Goal: Task Accomplishment & Management: Use online tool/utility

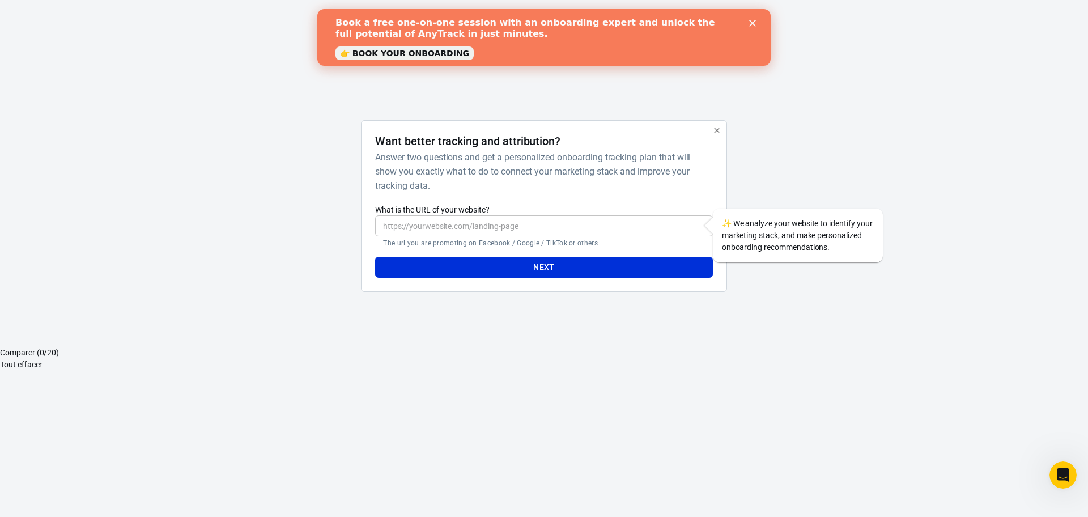
click at [426, 224] on input "What is the URL of your website?" at bounding box center [543, 225] width 337 height 21
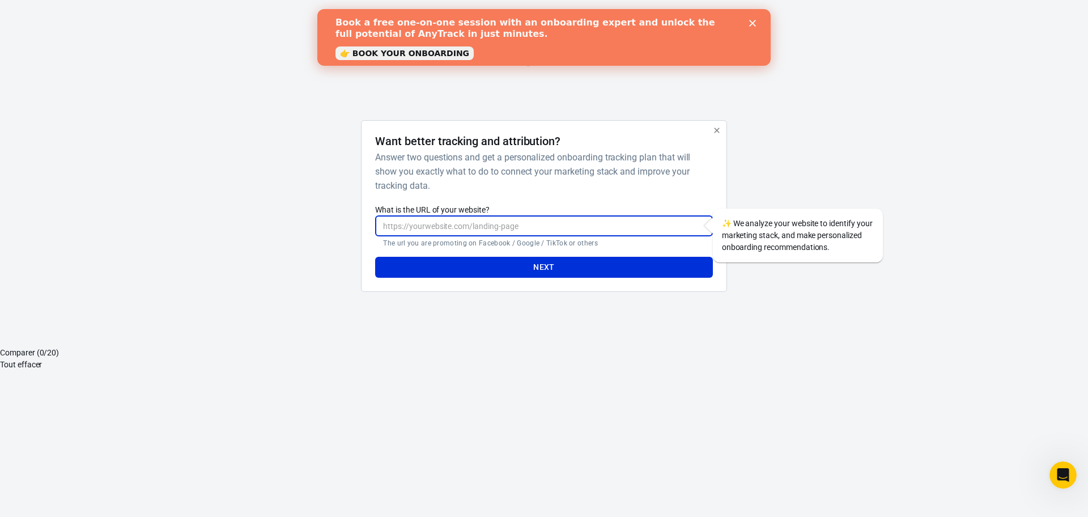
paste input "[URL][DOMAIN_NAME]"
type input "[URL][DOMAIN_NAME]"
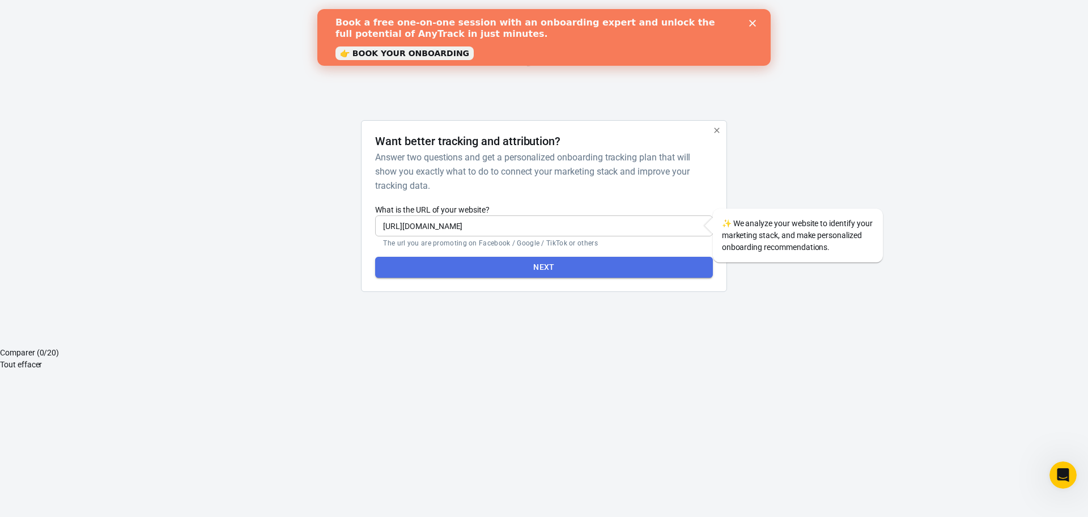
click at [539, 268] on button "Next" at bounding box center [543, 267] width 337 height 21
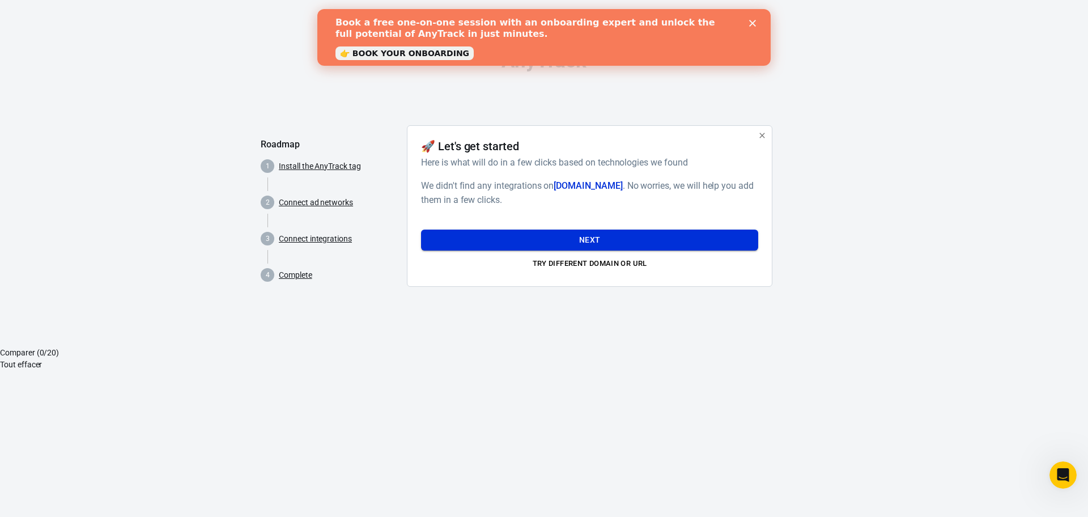
click at [603, 239] on button "Next" at bounding box center [589, 239] width 337 height 21
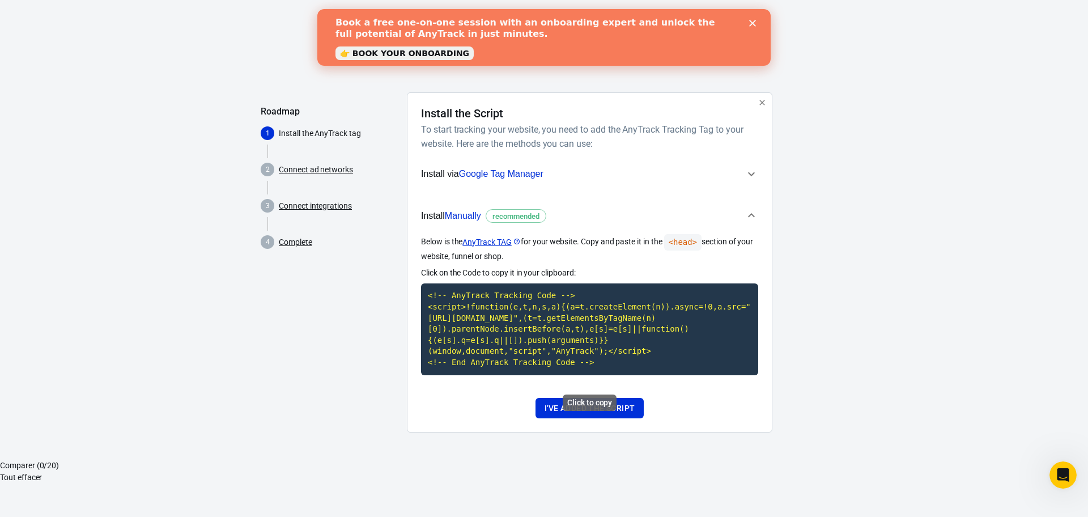
click at [590, 402] on div "Click to copy" at bounding box center [590, 402] width 54 height 16
click at [578, 369] on code "<!-- AnyTrack Tracking Code --> <script>!function(e,t,n,s,a){(a=t.createElement…" at bounding box center [589, 328] width 337 height 91
